Goal: Check status

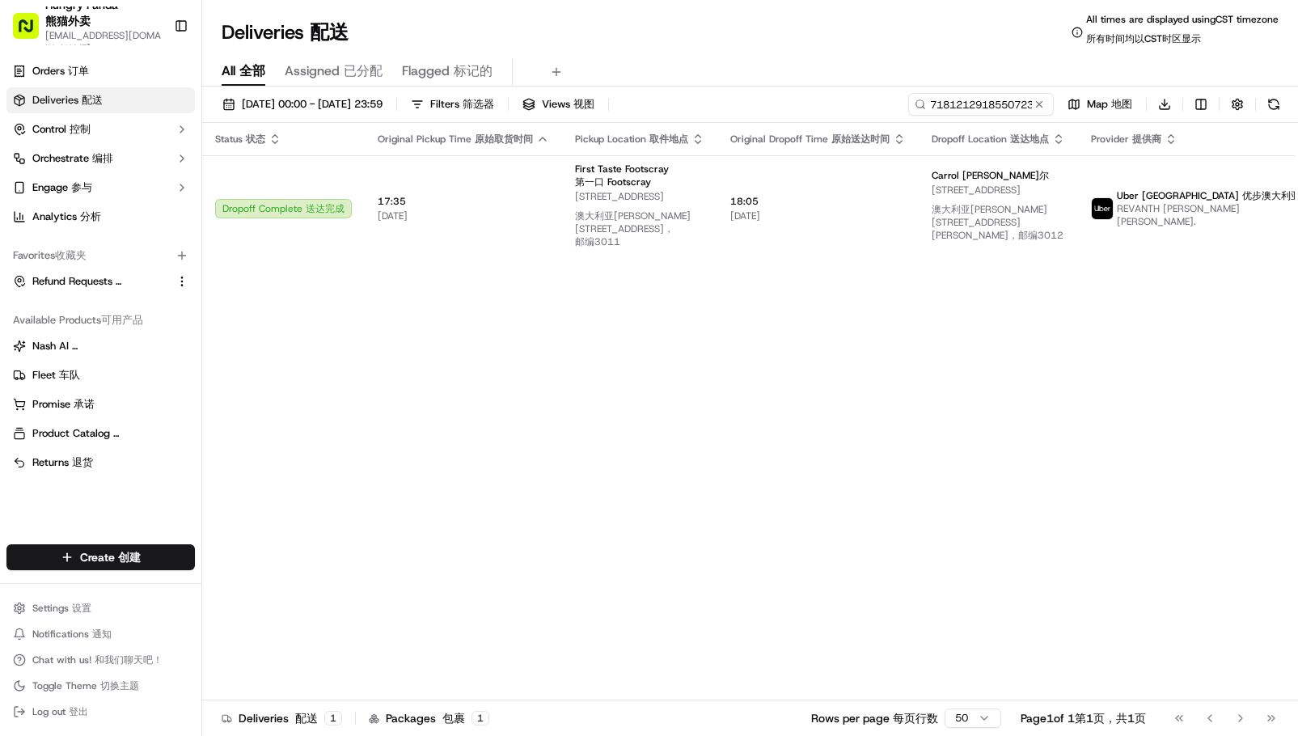
type input "718121291855072366733"
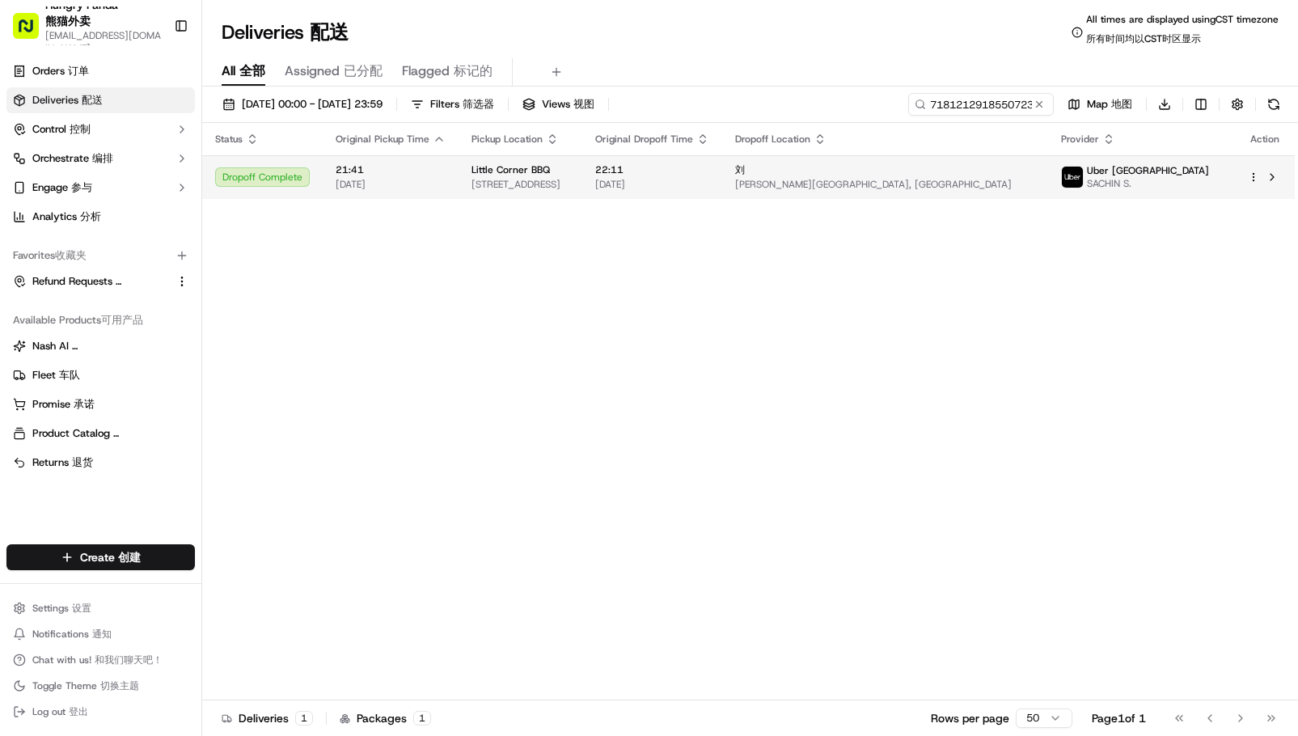
click at [1162, 165] on span "Uber [GEOGRAPHIC_DATA]" at bounding box center [1148, 170] width 122 height 13
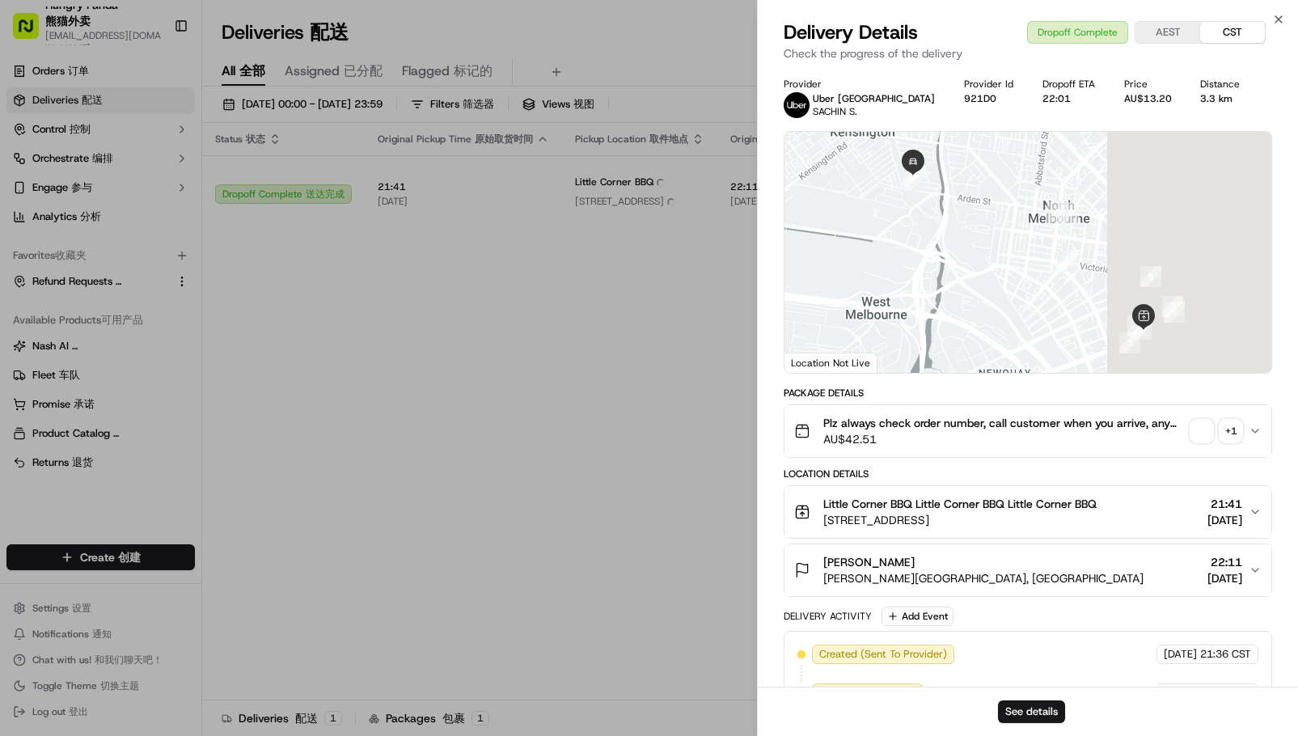
click at [1231, 431] on div "+ 1" at bounding box center [1231, 431] width 23 height 23
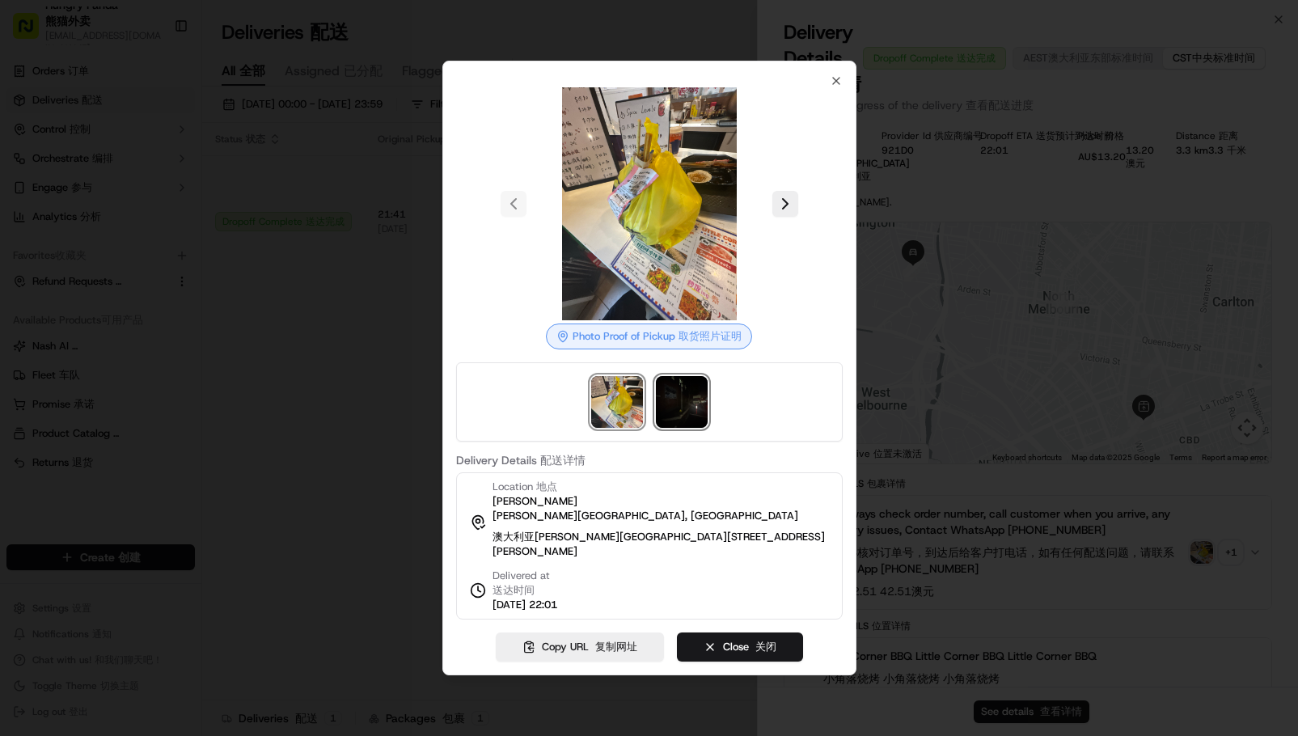
click at [701, 412] on img at bounding box center [682, 402] width 52 height 52
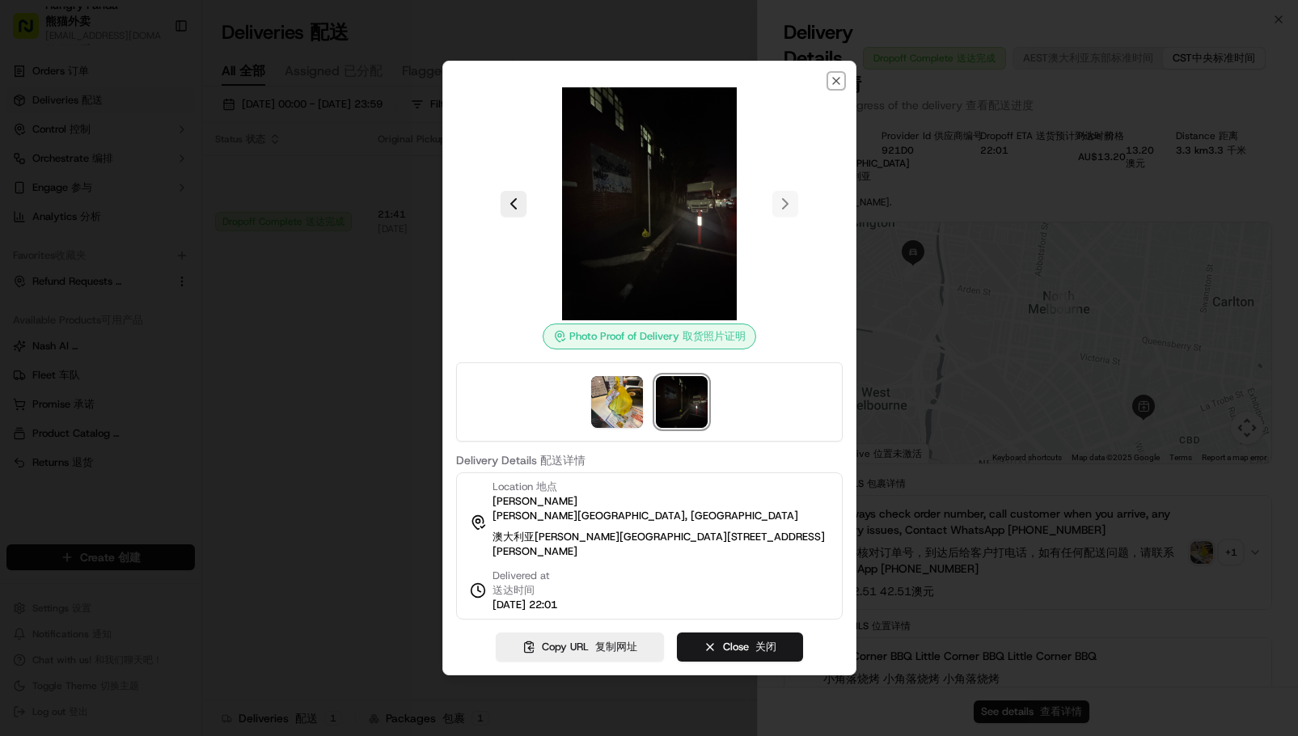
drag, startPoint x: 836, startPoint y: 82, endPoint x: 470, endPoint y: 262, distance: 408.5
click at [835, 83] on icon "button" at bounding box center [836, 80] width 13 height 13
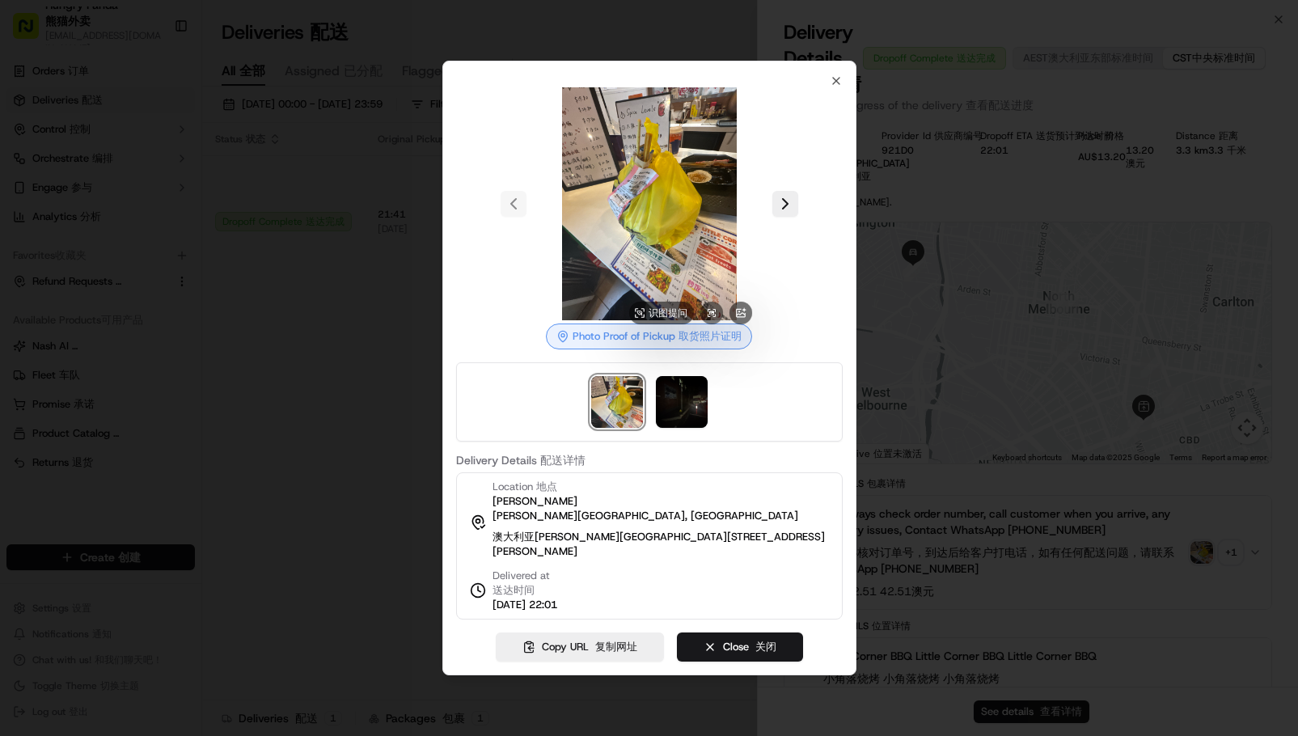
drag, startPoint x: 262, startPoint y: 425, endPoint x: 239, endPoint y: 263, distance: 163.5
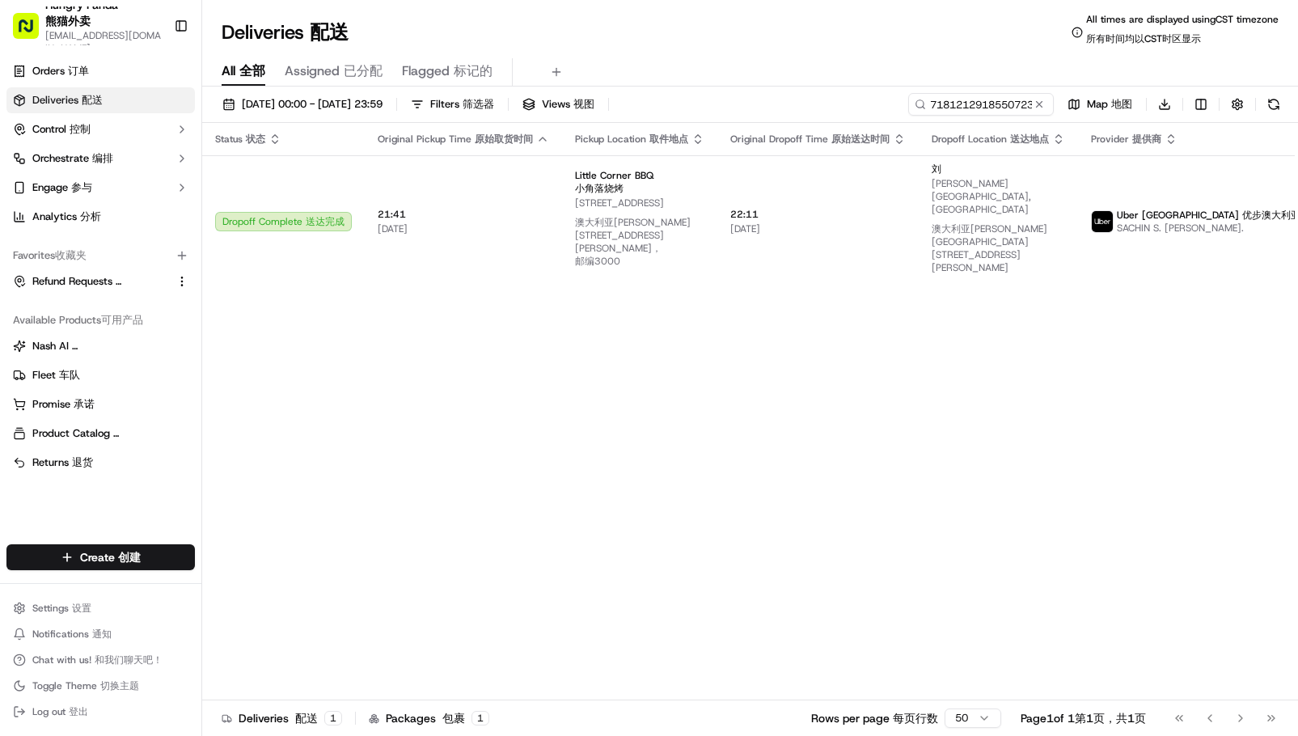
click at [1034, 393] on div "Status Status 状态 Original Pickup Time Original Pickup Time 原始取货时间 Pickup Locati…" at bounding box center [795, 418] width 1186 height 591
